Goal: Task Accomplishment & Management: Manage account settings

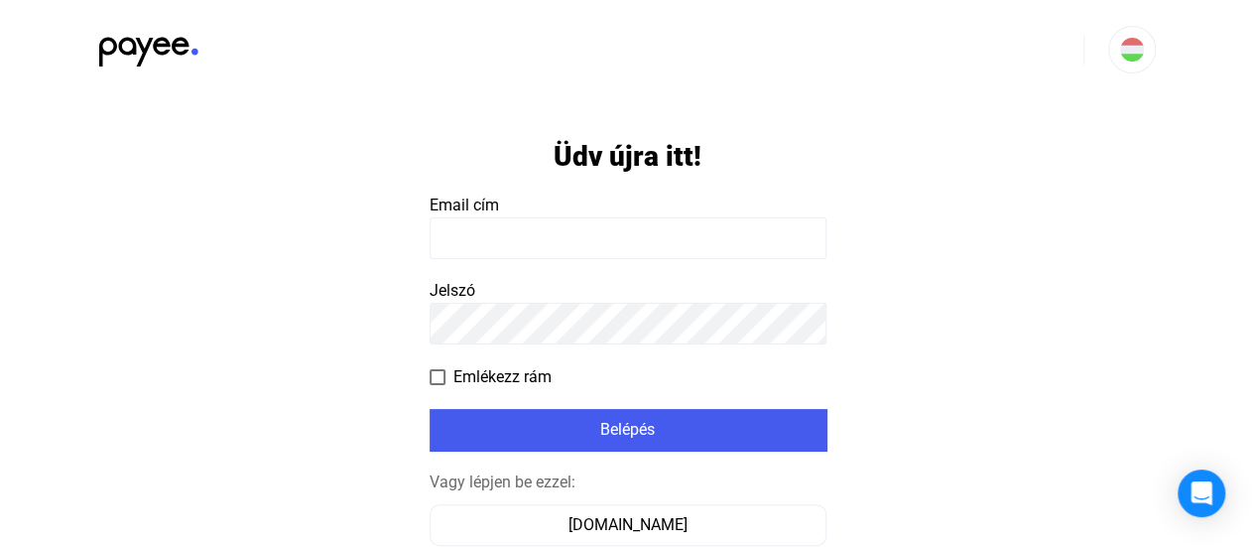
click at [536, 229] on input at bounding box center [628, 238] width 397 height 42
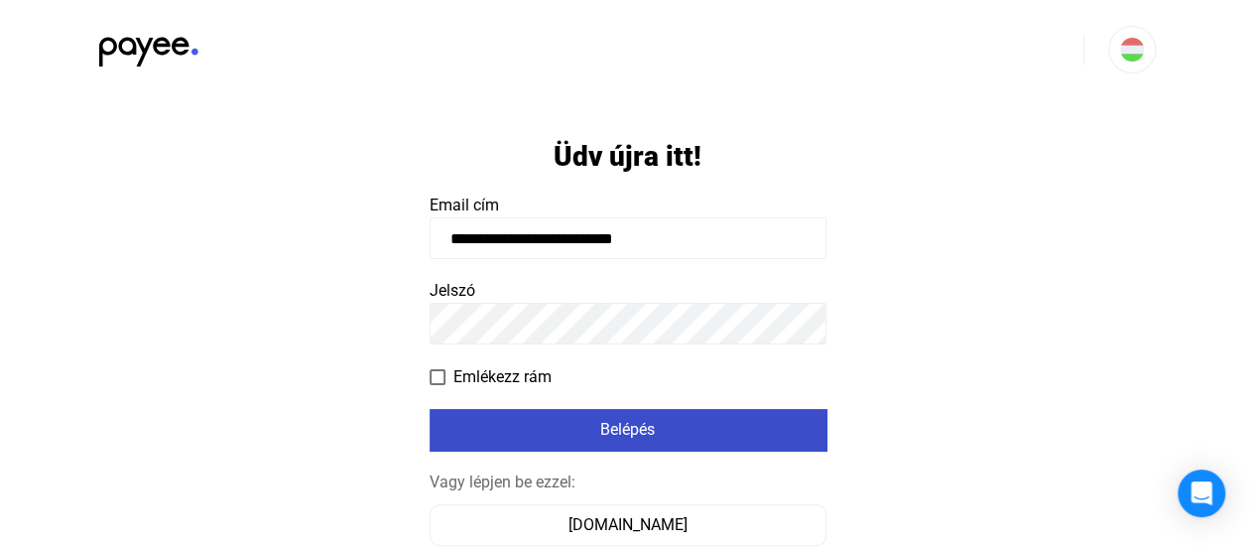
click at [613, 431] on div "Belépés" at bounding box center [627, 430] width 385 height 24
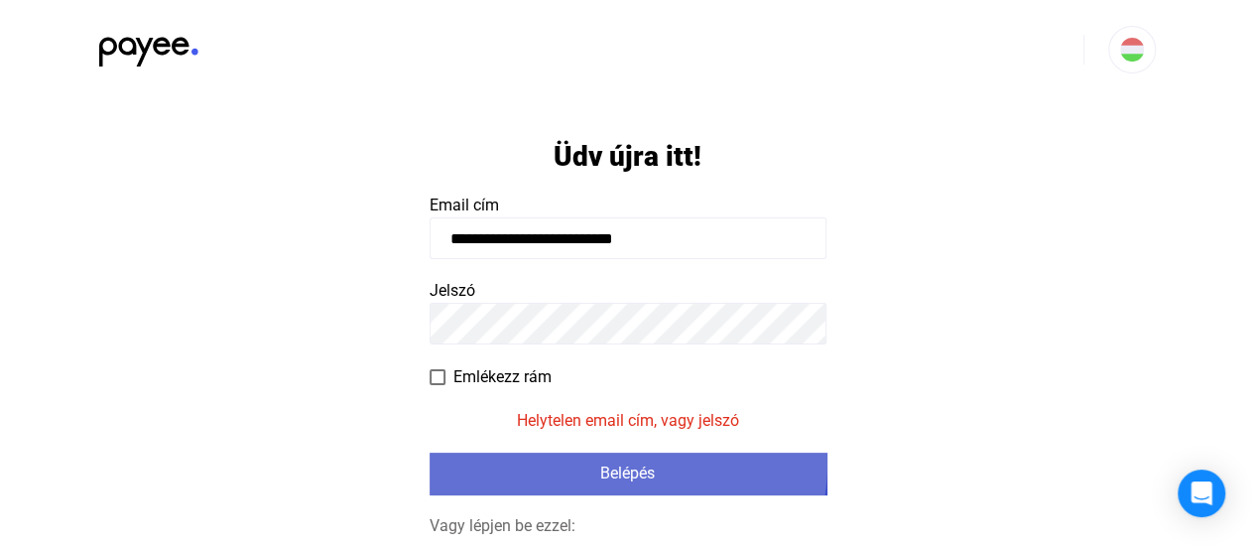
click at [615, 462] on div "Belépés" at bounding box center [627, 473] width 385 height 24
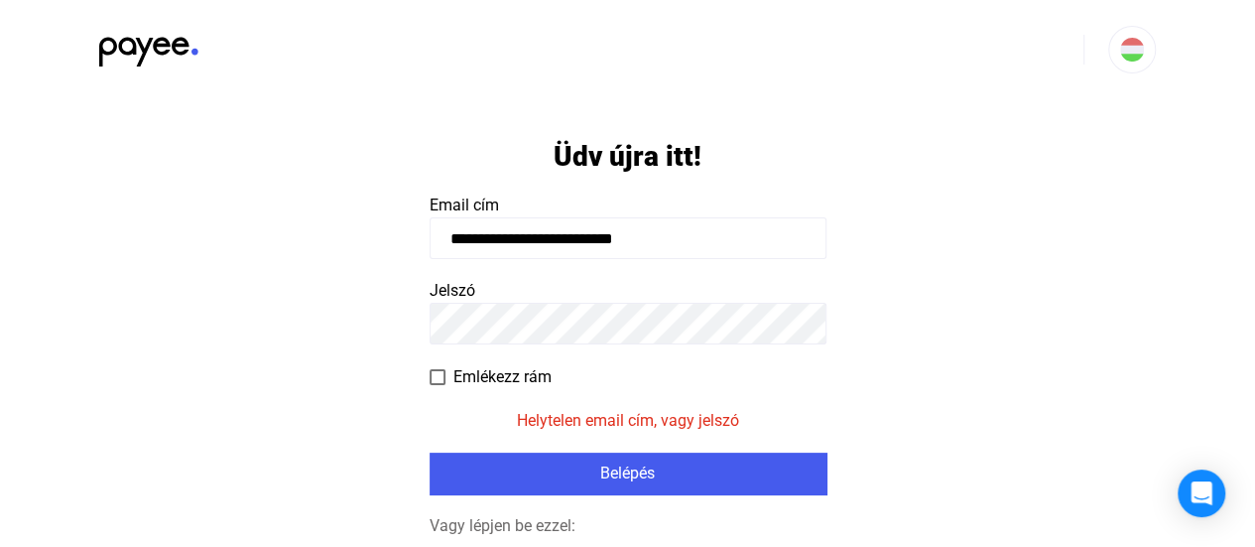
drag, startPoint x: 662, startPoint y: 242, endPoint x: 553, endPoint y: 254, distance: 109.8
click at [553, 254] on input "**********" at bounding box center [628, 238] width 397 height 42
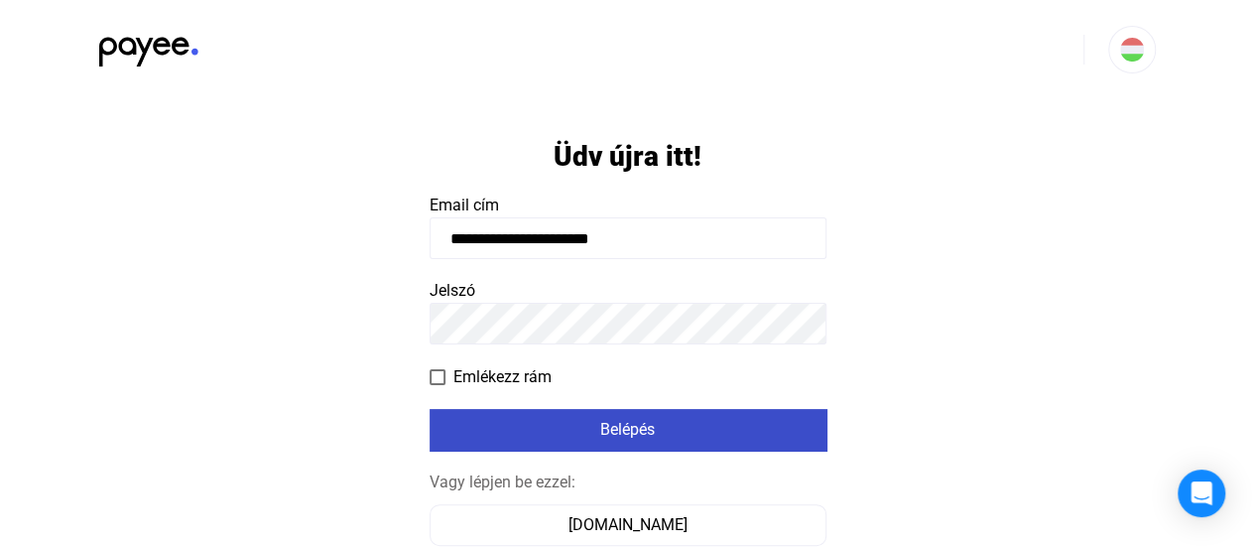
type input "**********"
click at [632, 445] on button "Belépés" at bounding box center [628, 430] width 397 height 42
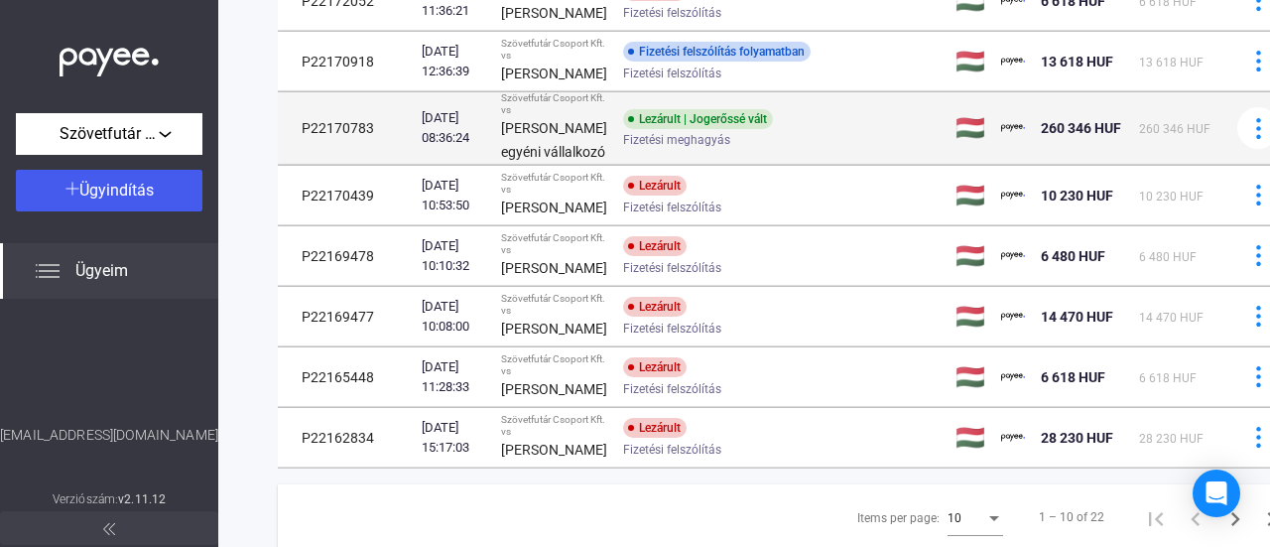
scroll to position [298, 0]
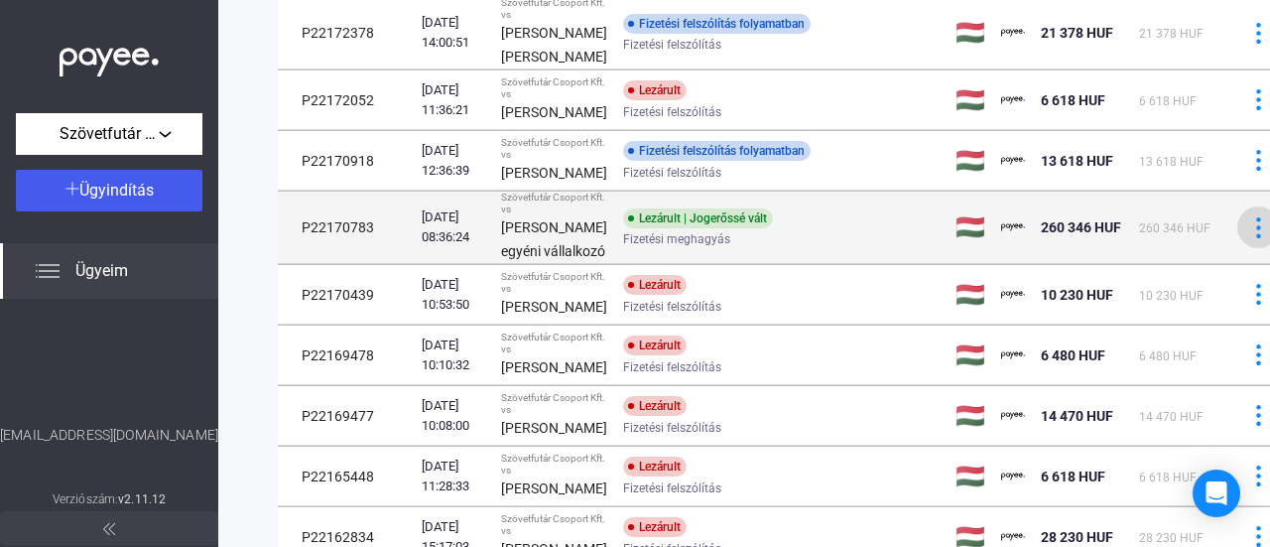
click at [1243, 238] on div at bounding box center [1258, 227] width 30 height 21
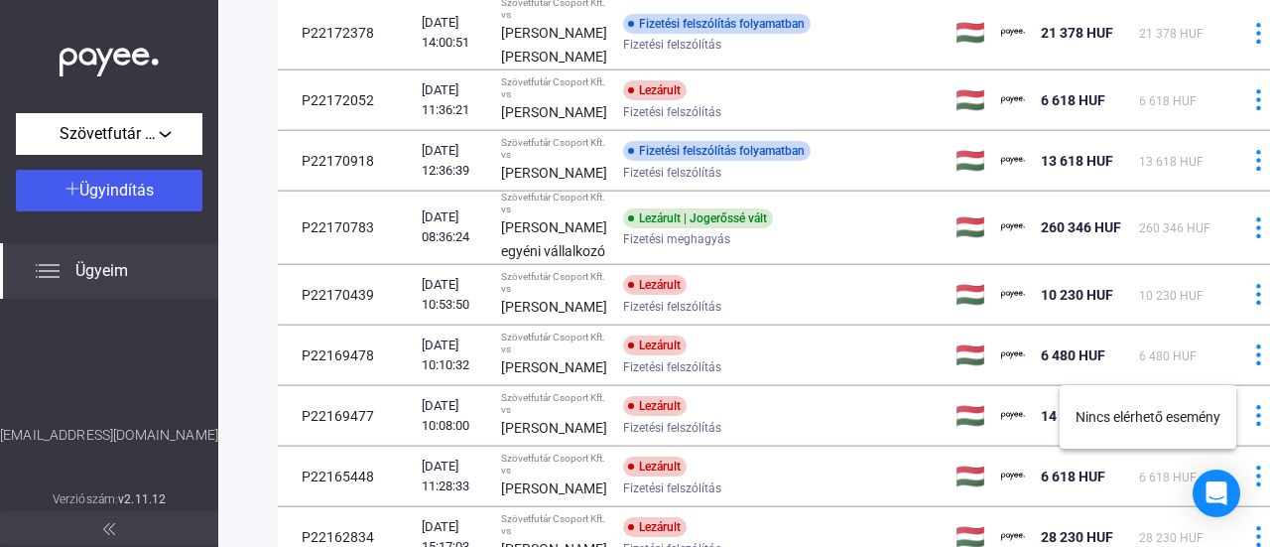
click at [1064, 348] on div at bounding box center [635, 273] width 1270 height 547
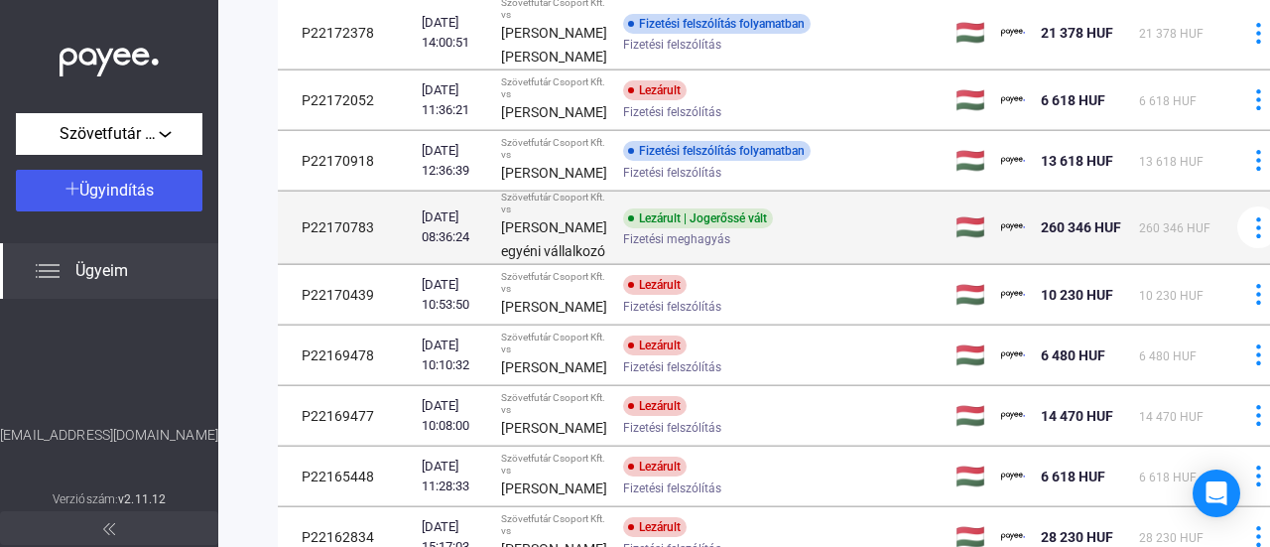
click at [615, 264] on td "Lezárult | Jogerőssé vált Fizetési meghagyás" at bounding box center [781, 227] width 332 height 72
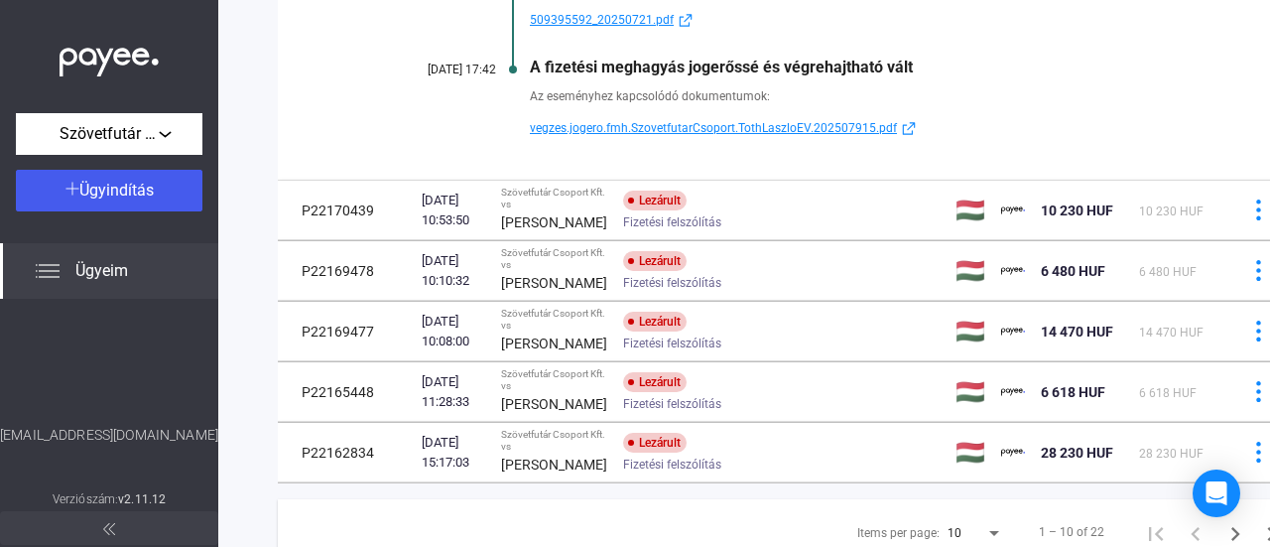
scroll to position [794, 0]
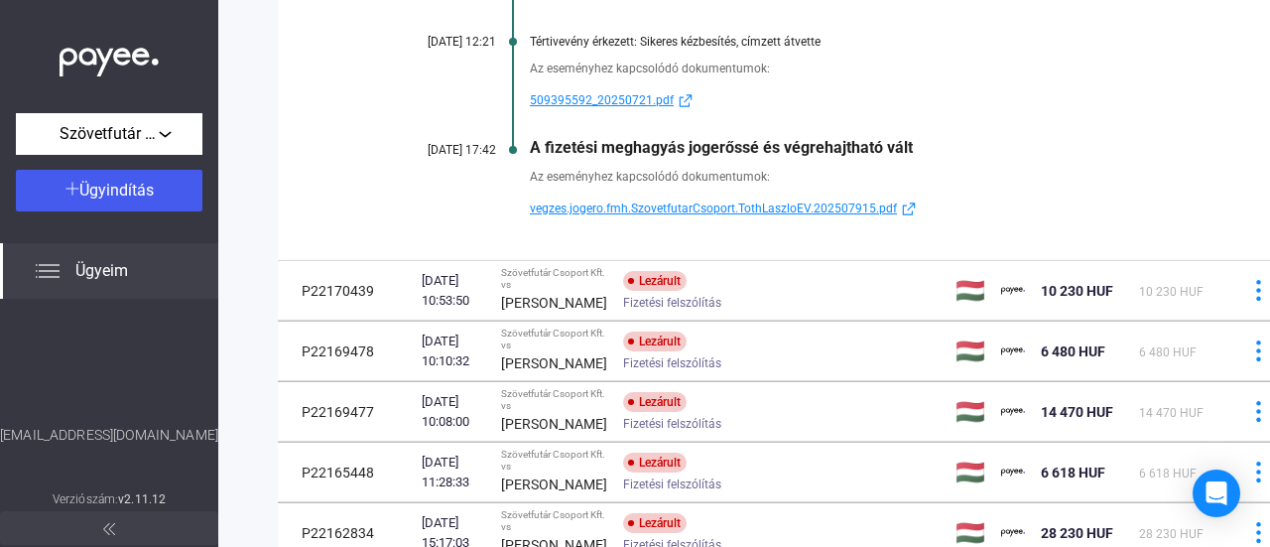
click at [764, 220] on span "vegzes.jogero.fmh.SzovetfutarCsoport.TothLaszloEV.202507915.pdf" at bounding box center [713, 208] width 367 height 24
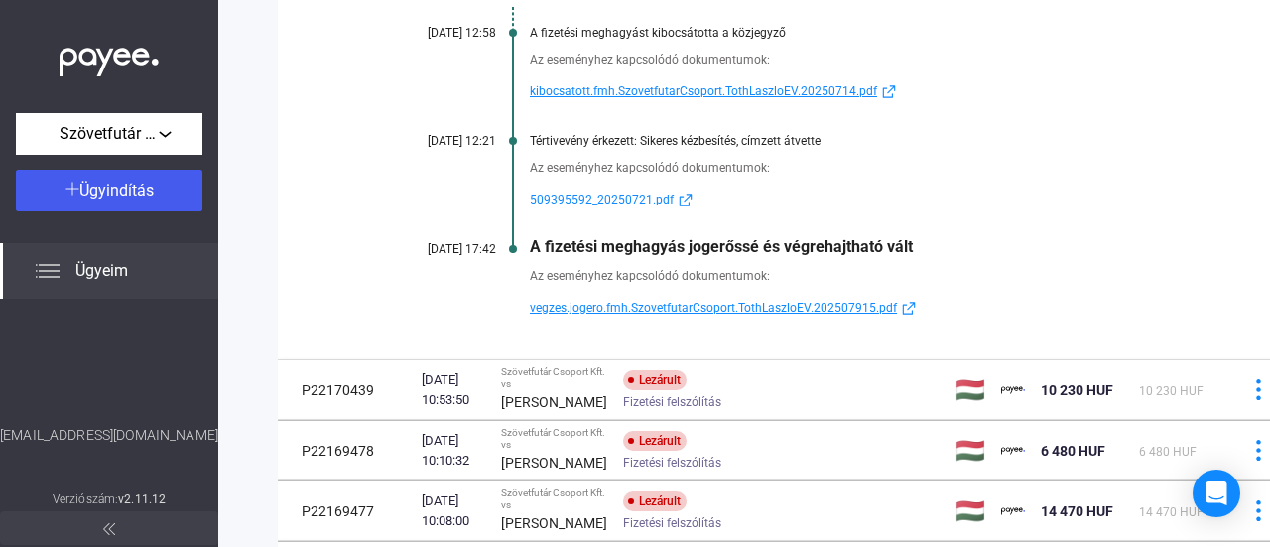
scroll to position [298, 0]
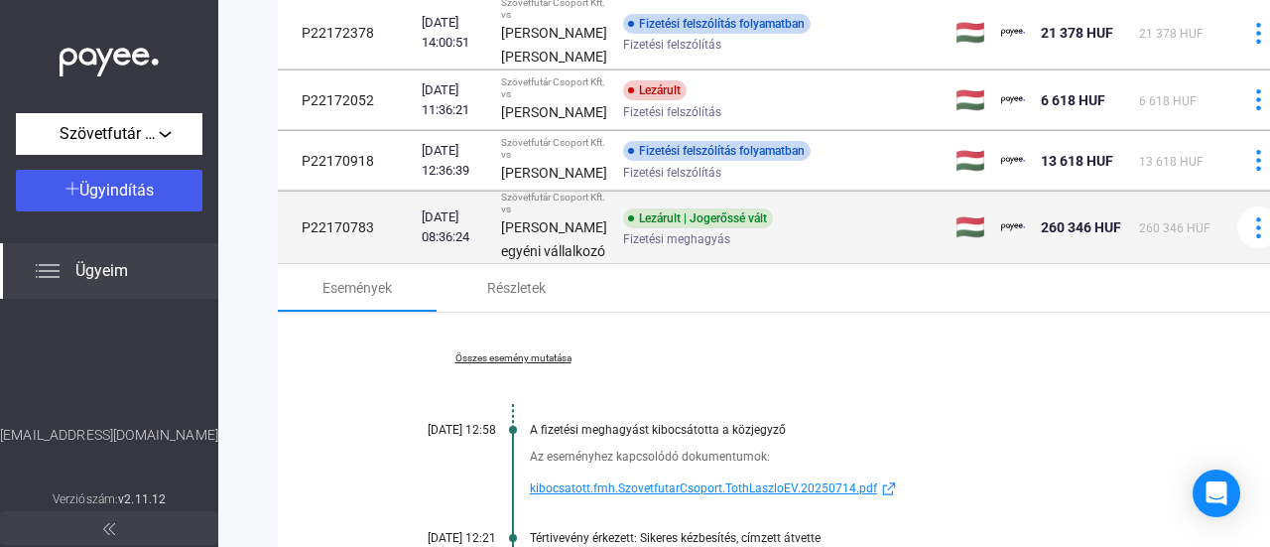
drag, startPoint x: 557, startPoint y: 369, endPoint x: 520, endPoint y: 364, distance: 38.0
click at [499, 264] on td "Szövetfutár Csoport Kft. vs [PERSON_NAME] egyéni vállalkozó" at bounding box center [554, 227] width 122 height 72
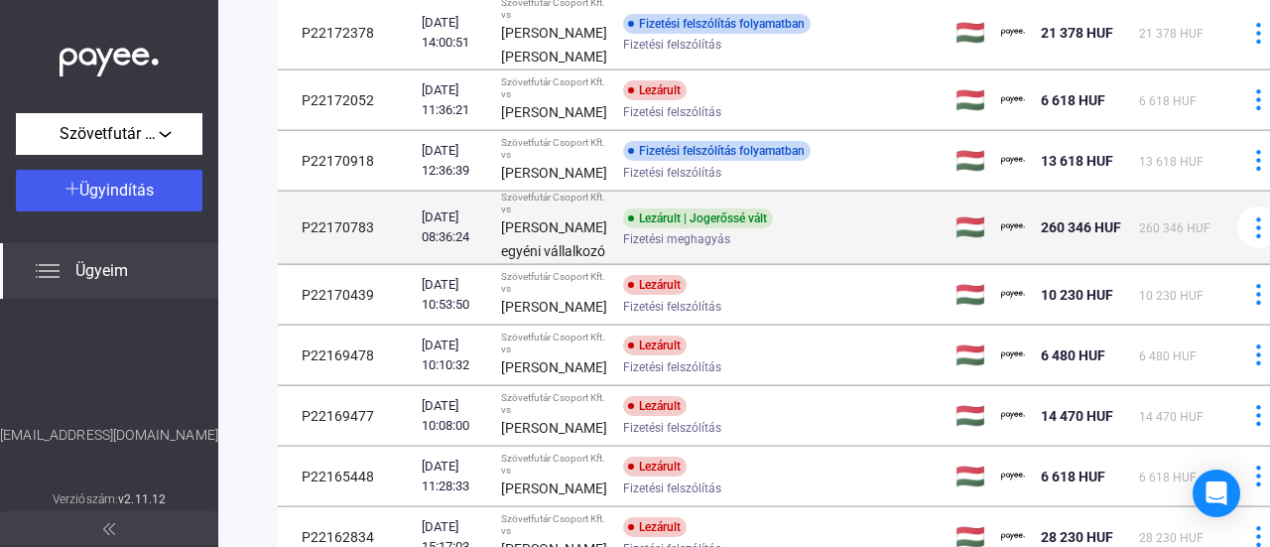
click at [331, 264] on td "P22170783" at bounding box center [346, 227] width 136 height 72
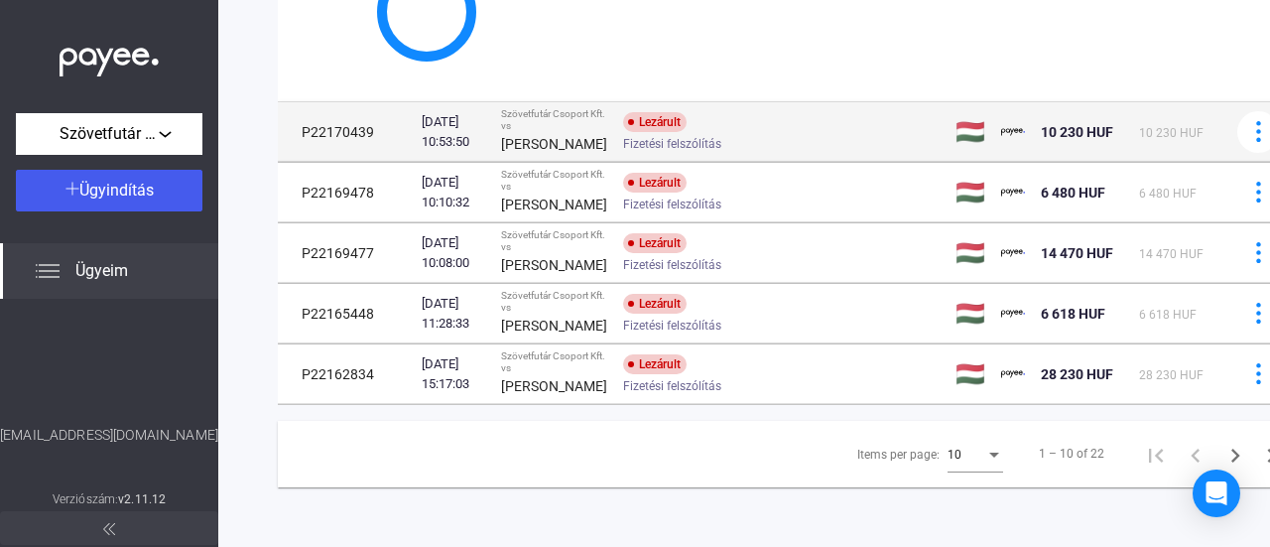
scroll to position [794, 0]
